Goal: Information Seeking & Learning: Understand process/instructions

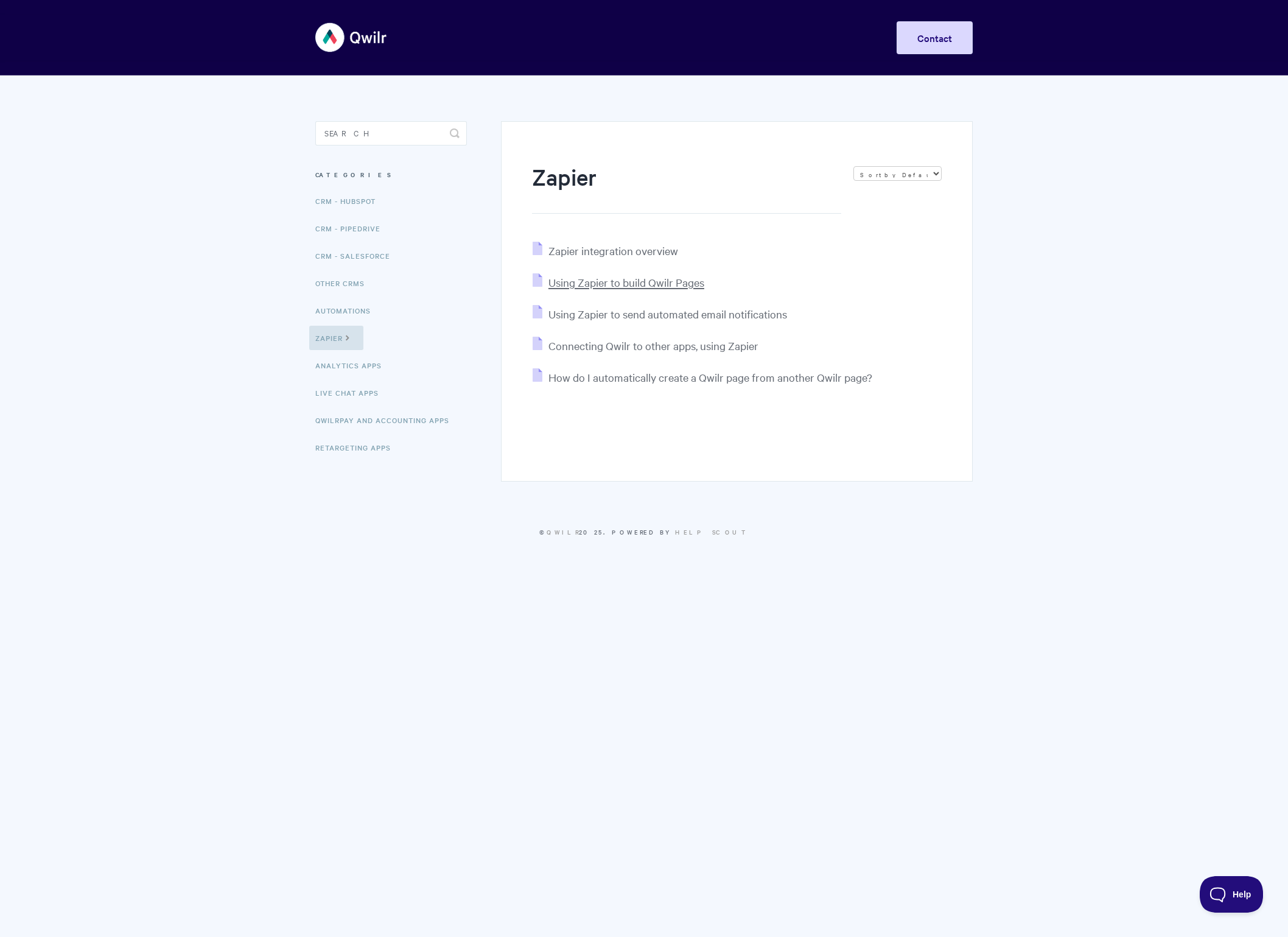
click at [614, 283] on span "Using Zapier to build Qwilr Pages" at bounding box center [626, 281] width 156 height 14
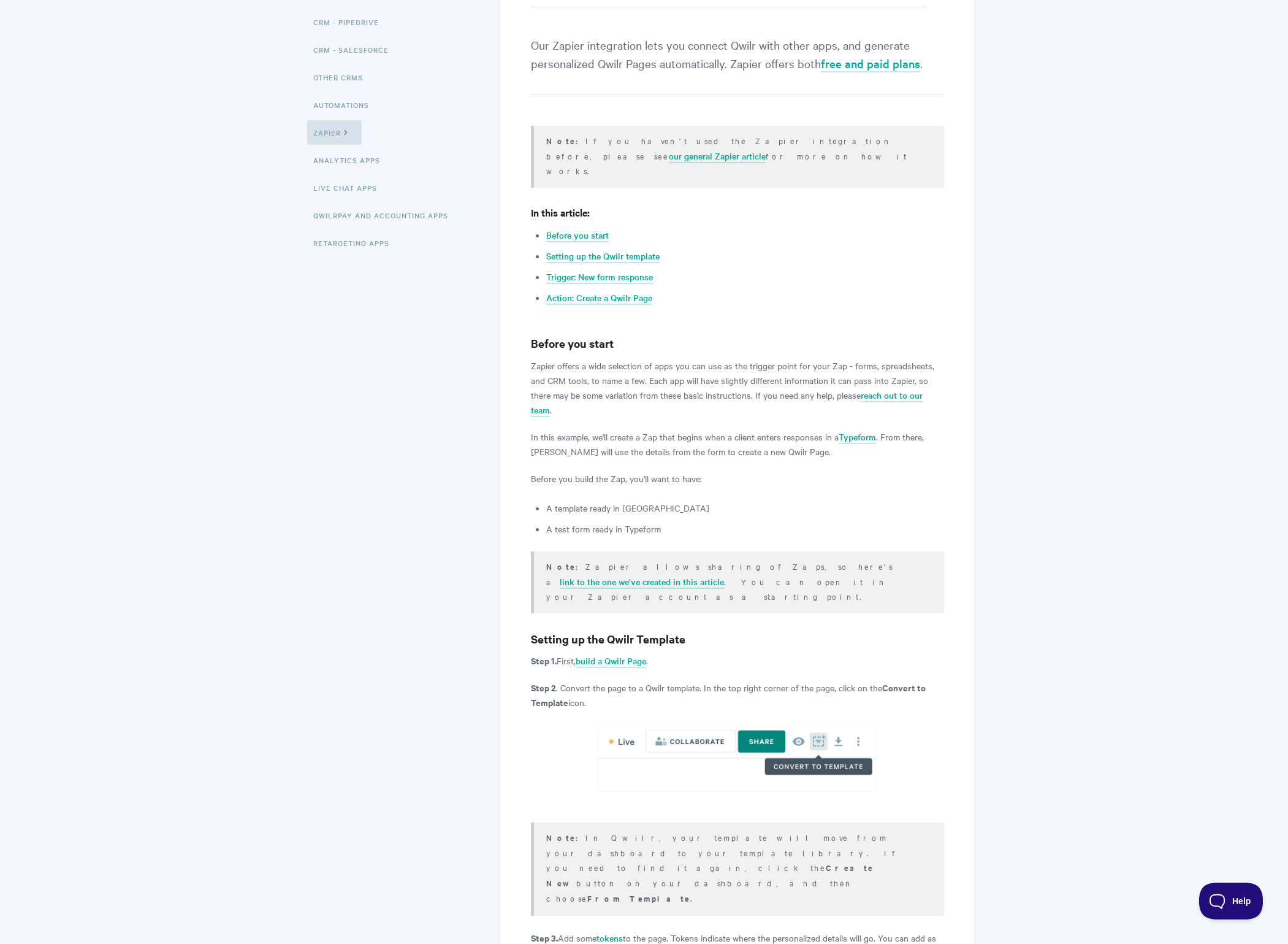
scroll to position [218, 0]
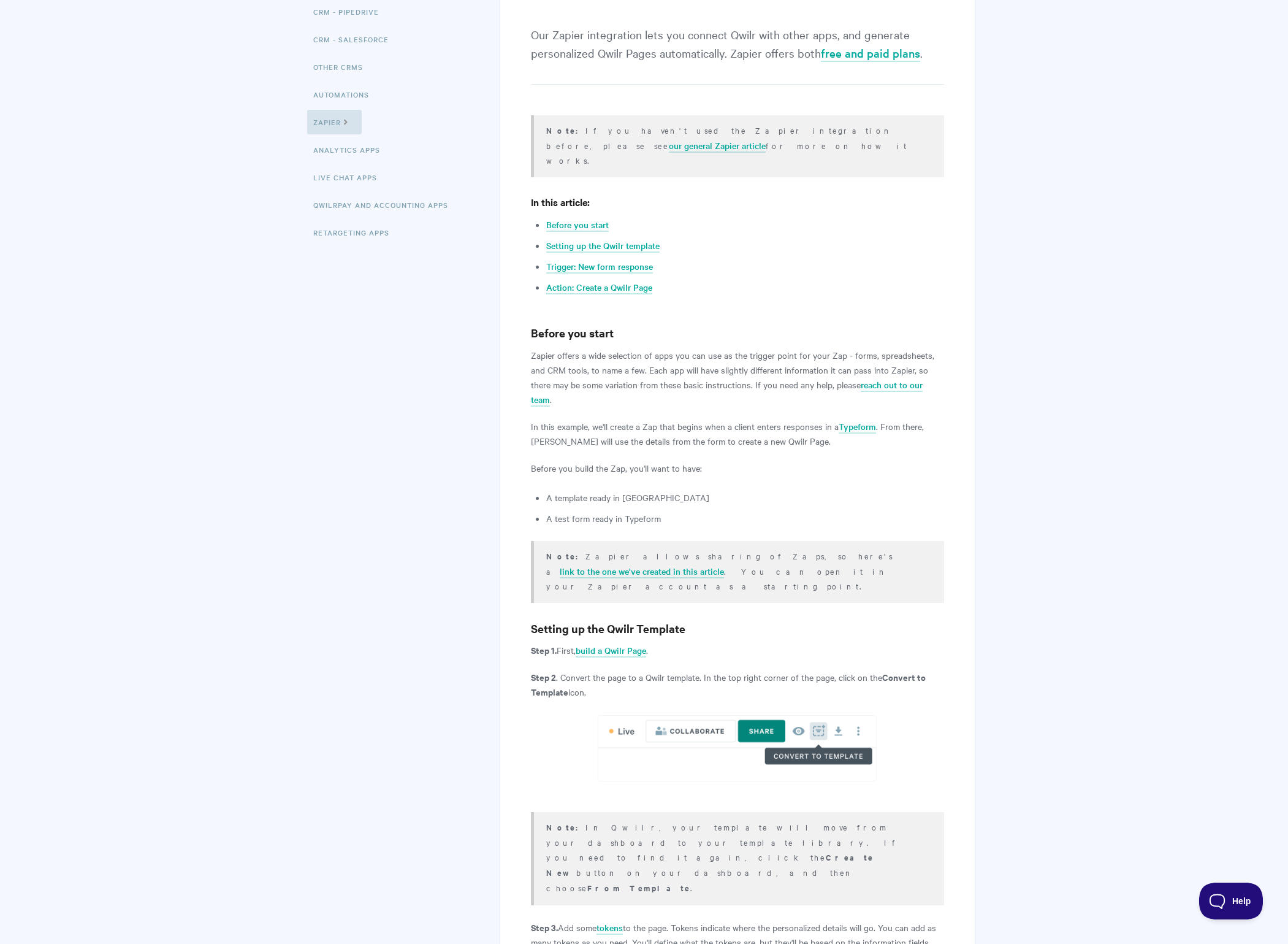
click at [859, 348] on p "Zapier offers a wide selection of apps you can use as the trigger point for you…" at bounding box center [738, 377] width 413 height 59
drag, startPoint x: 896, startPoint y: 338, endPoint x: 883, endPoint y: 341, distance: 13.3
click at [896, 348] on p "Zapier offers a wide selection of apps you can use as the trigger point for you…" at bounding box center [738, 377] width 413 height 59
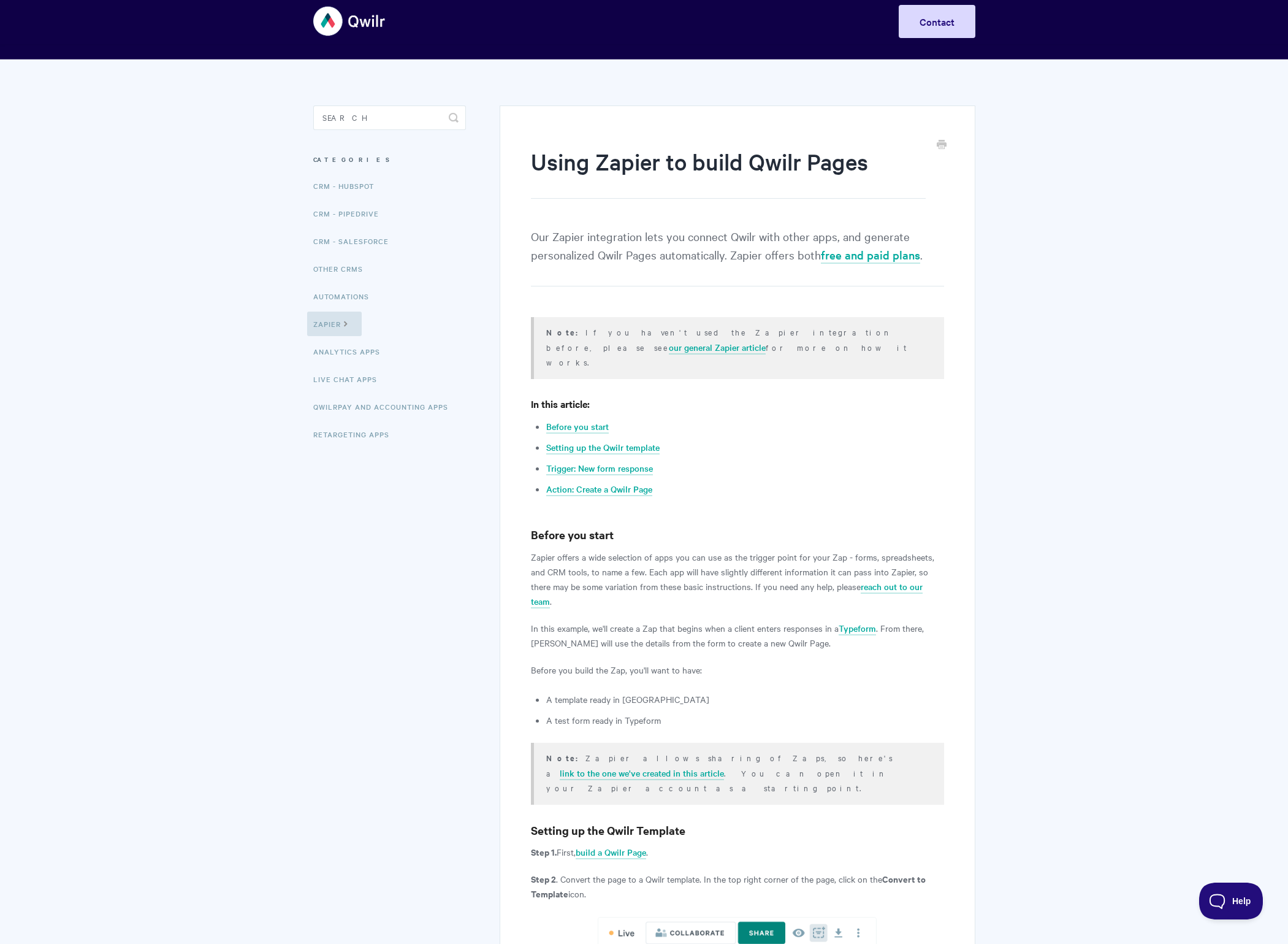
scroll to position [3, 0]
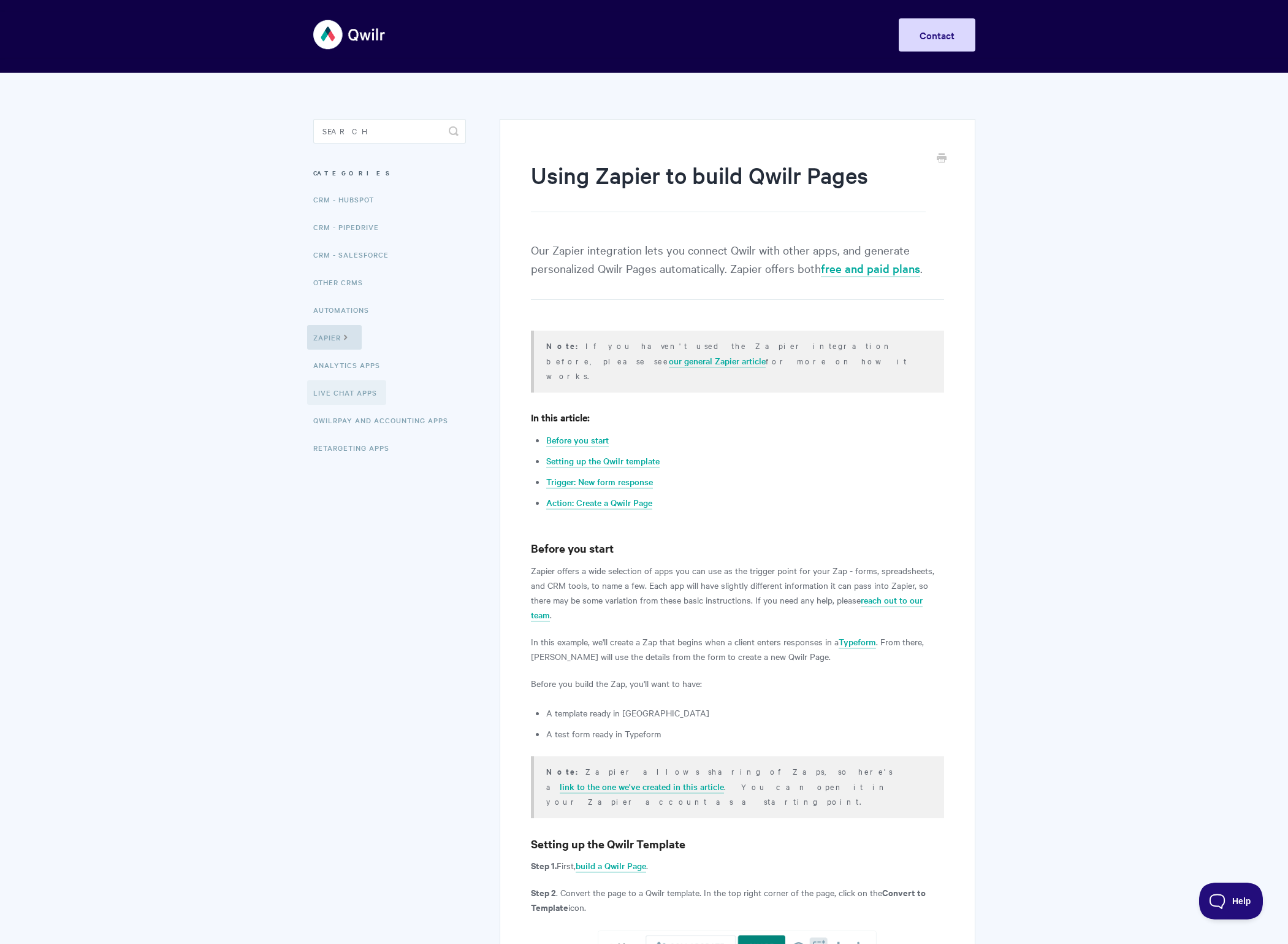
click at [344, 392] on link "Live Chat Apps" at bounding box center [347, 391] width 79 height 24
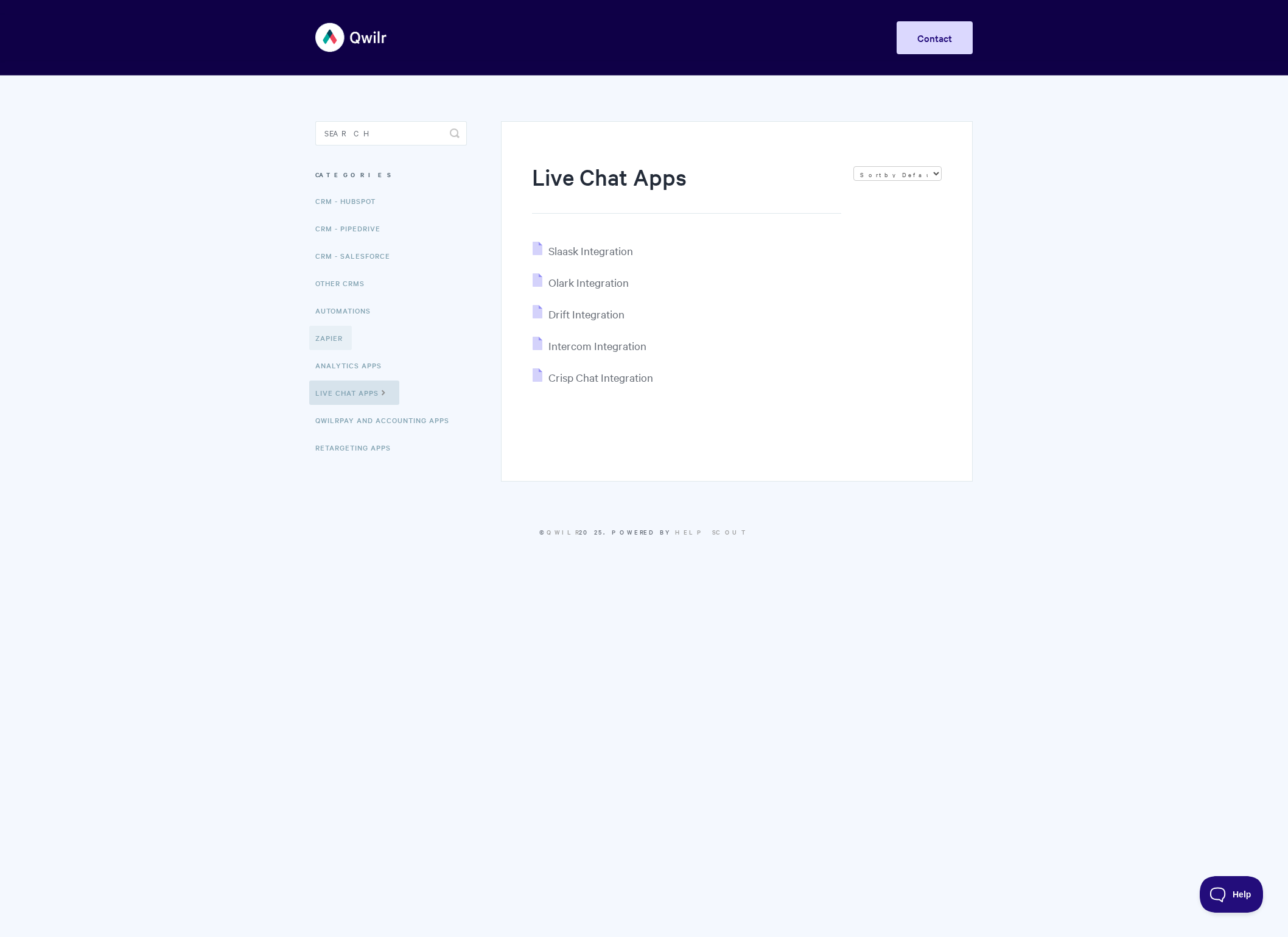
click at [339, 331] on link "Zapier" at bounding box center [330, 337] width 43 height 24
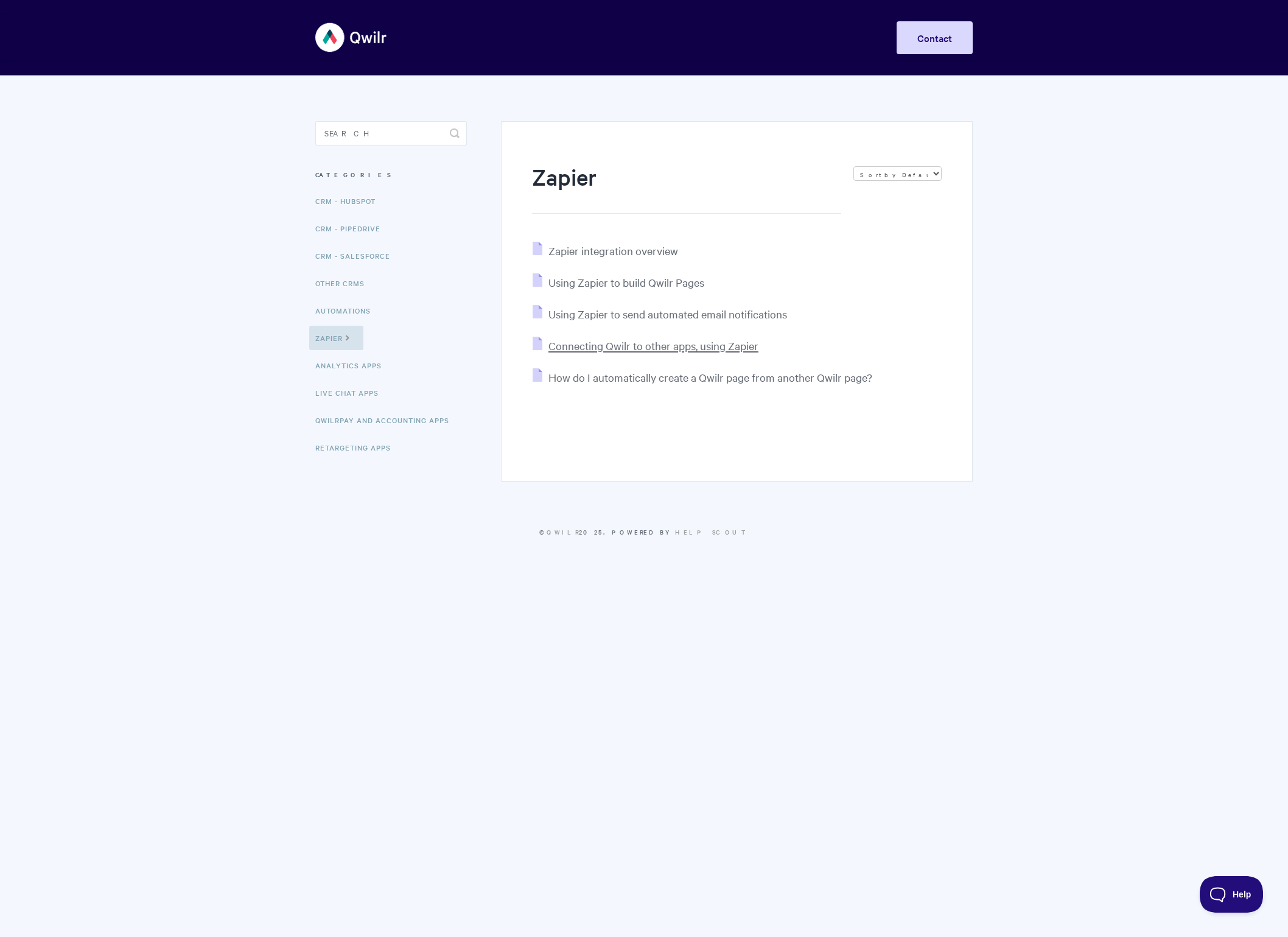
click at [704, 347] on span "Connecting Qwilr to other apps, using Zapier" at bounding box center [653, 346] width 210 height 14
